Goal: Obtain resource: Obtain resource

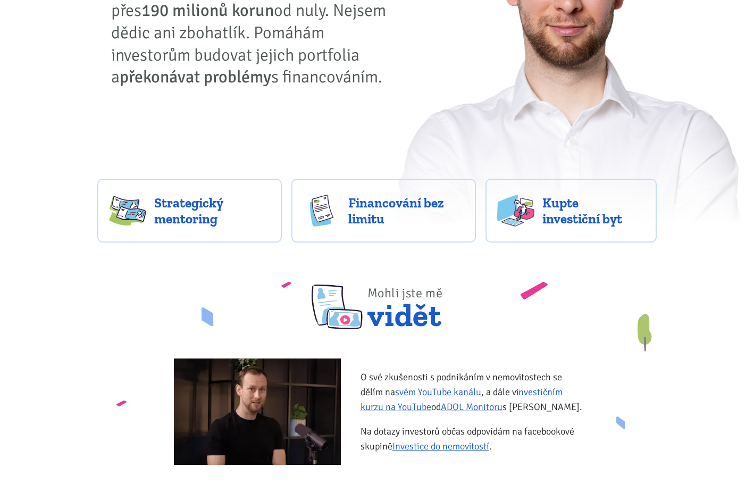
scroll to position [246, 0]
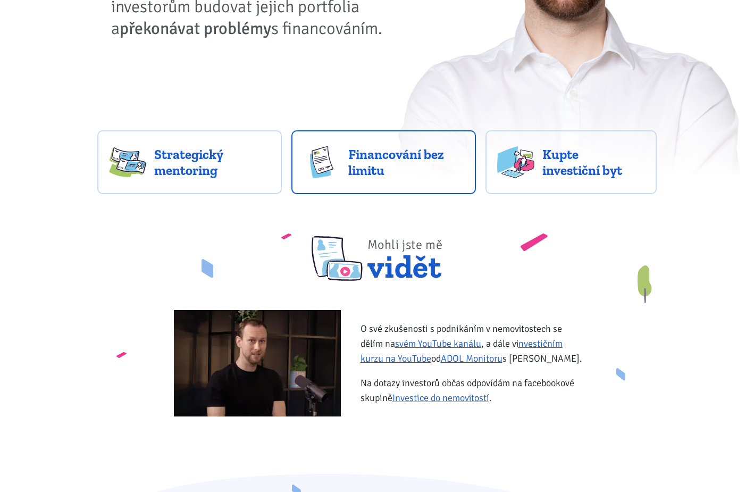
click at [369, 165] on span "Financování bez limitu" at bounding box center [406, 162] width 116 height 32
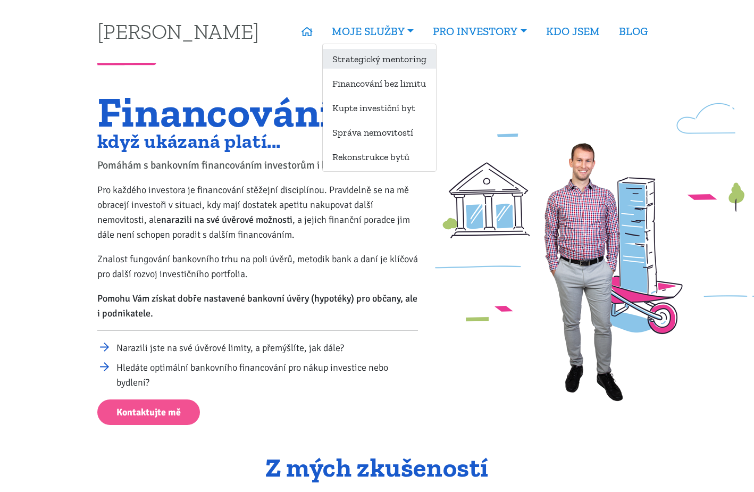
click at [379, 53] on link "Strategický mentoring" at bounding box center [379, 59] width 113 height 20
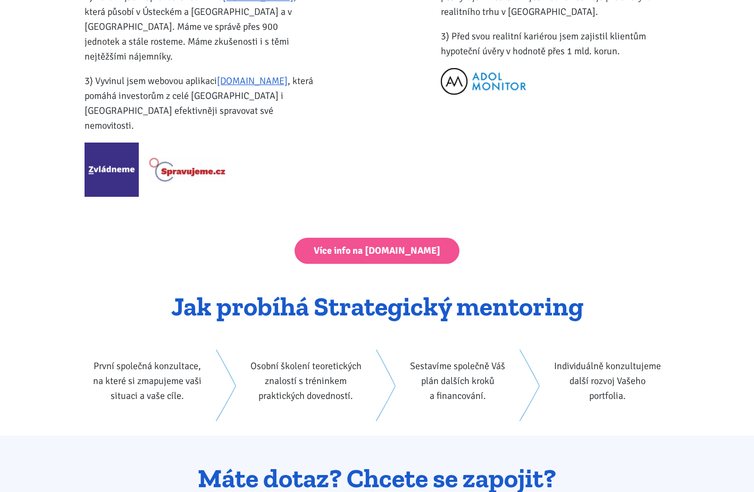
scroll to position [1456, 0]
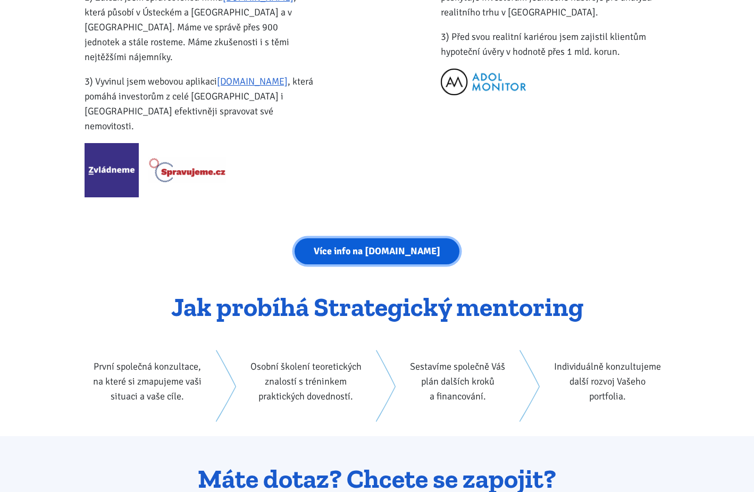
click at [380, 238] on link "Více info na [DOMAIN_NAME]" at bounding box center [377, 251] width 165 height 26
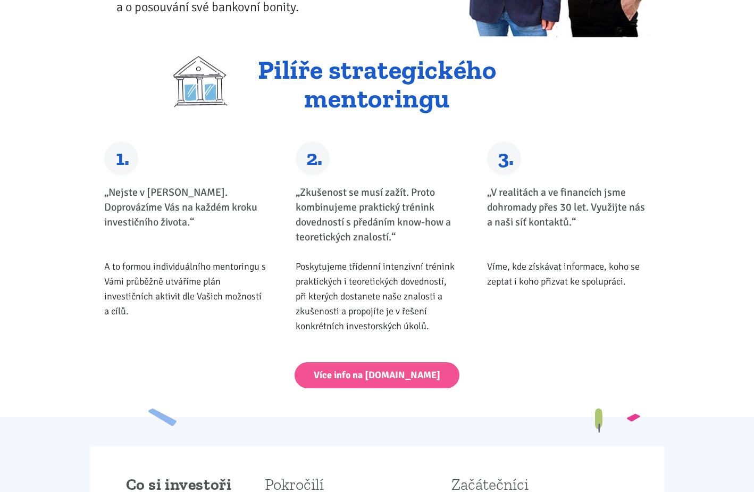
scroll to position [0, 0]
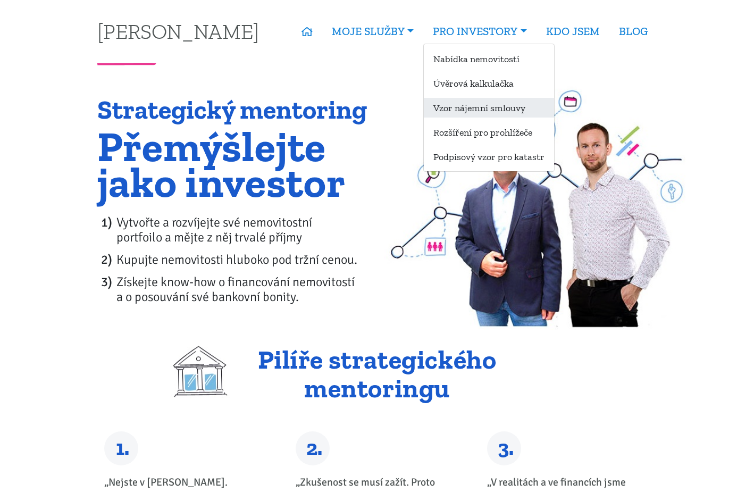
click at [508, 110] on link "Vzor nájemní smlouvy" at bounding box center [489, 108] width 130 height 20
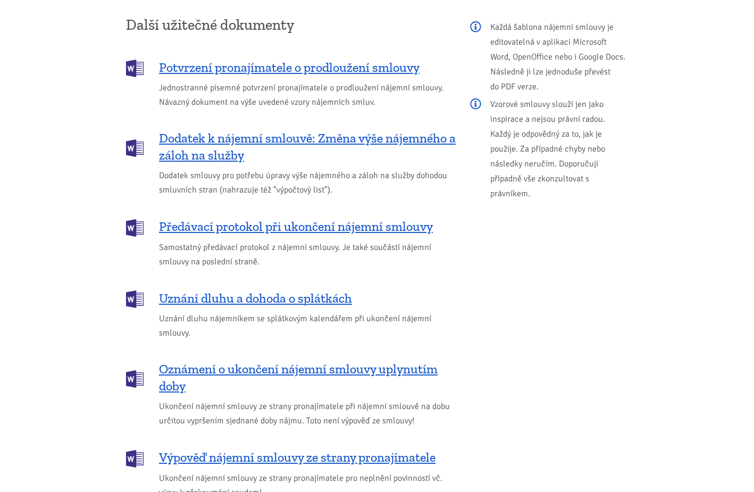
scroll to position [1266, 0]
click at [320, 58] on span "Potvrzení pronajímatele o prodloužení smlouvy" at bounding box center [289, 66] width 261 height 17
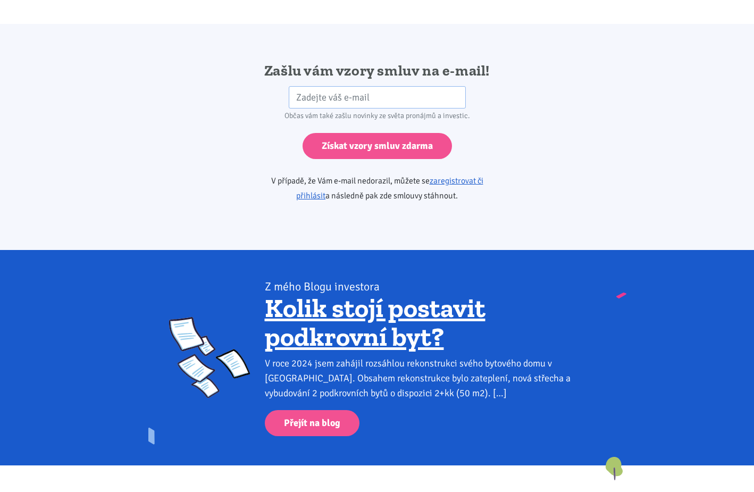
scroll to position [1776, 0]
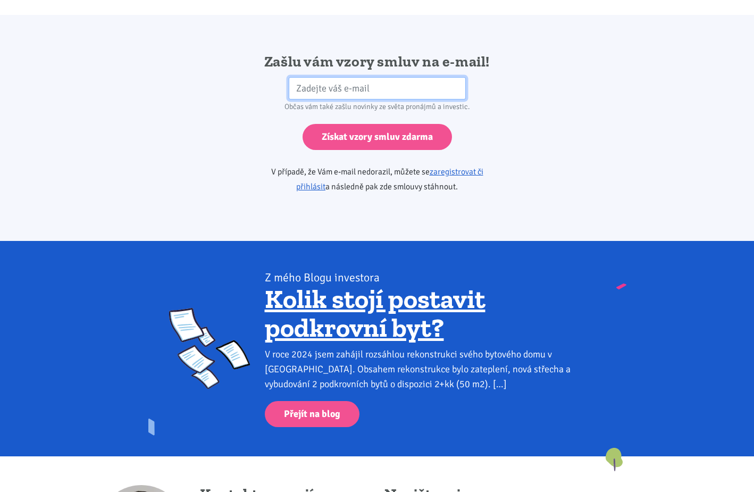
click at [360, 77] on input "email" at bounding box center [377, 88] width 177 height 23
type input "jiri.pavlik.cz@gmail.com"
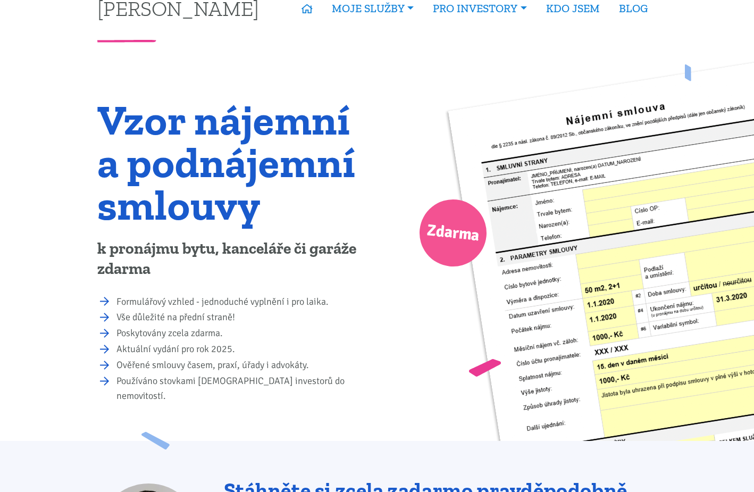
scroll to position [0, 0]
